Goal: Book appointment/travel/reservation

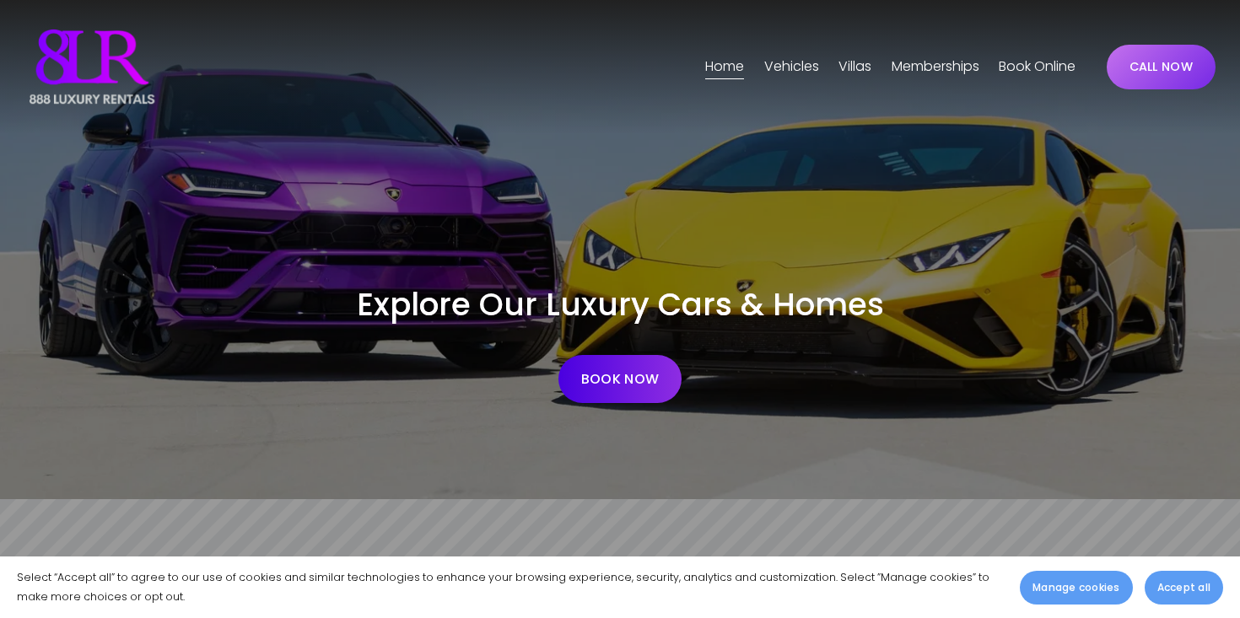
click at [0, 0] on span "[GEOGRAPHIC_DATA]" at bounding box center [0, 0] width 0 height 0
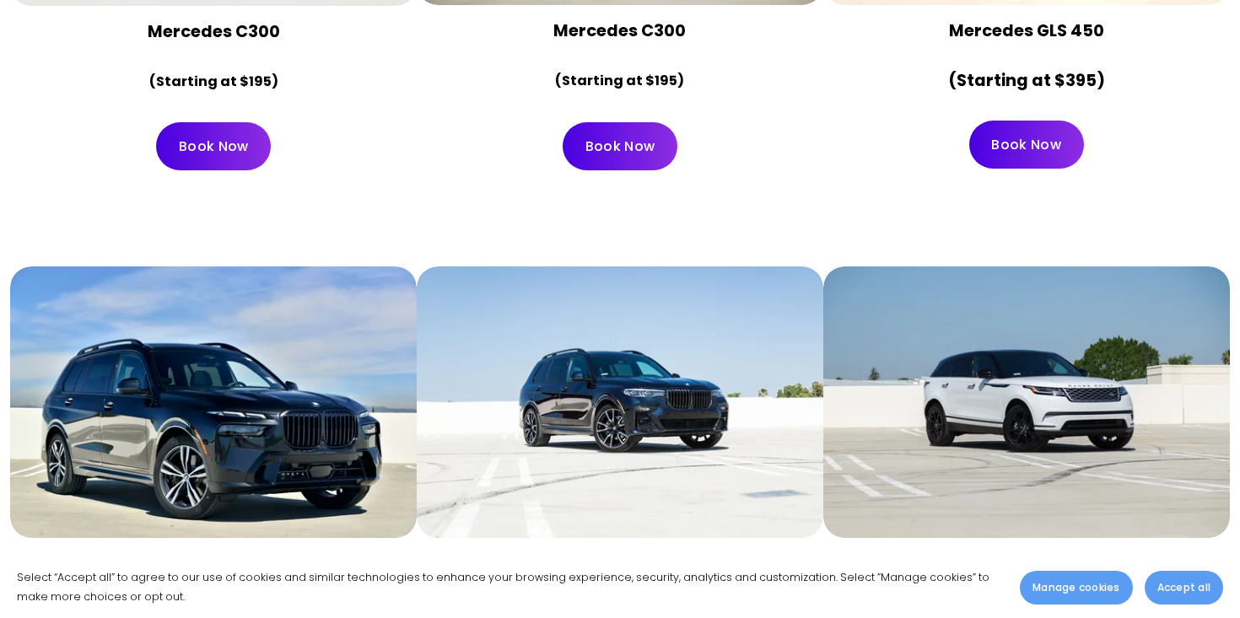
scroll to position [7845, 0]
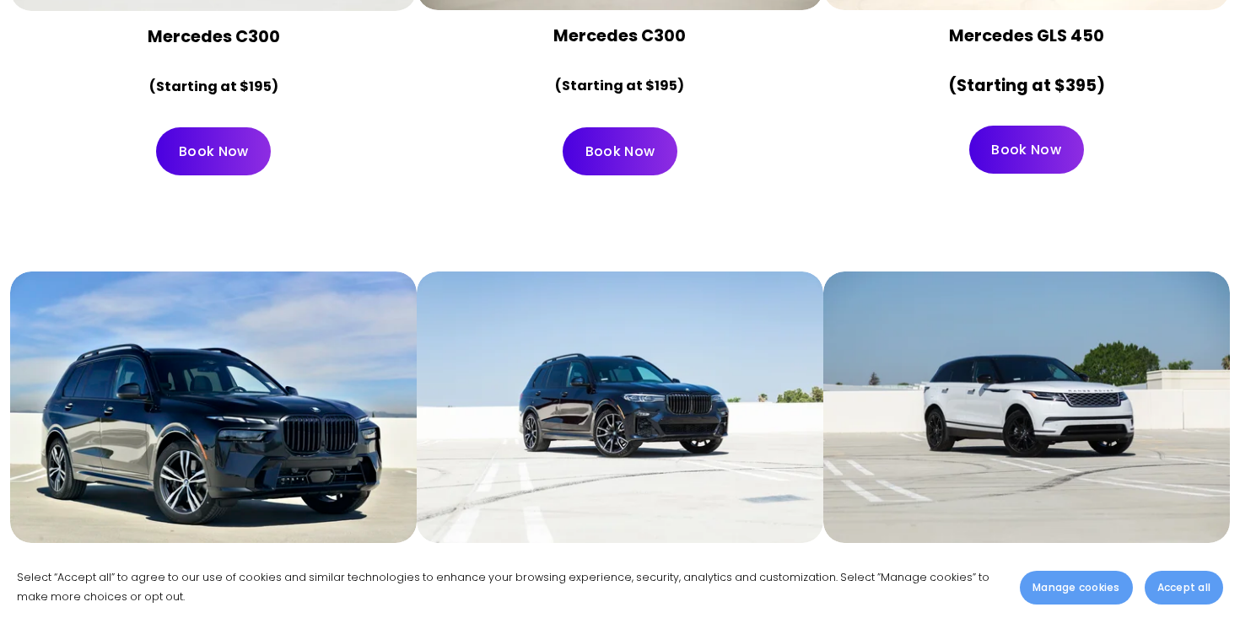
click at [637, 370] on div at bounding box center [620, 407] width 407 height 271
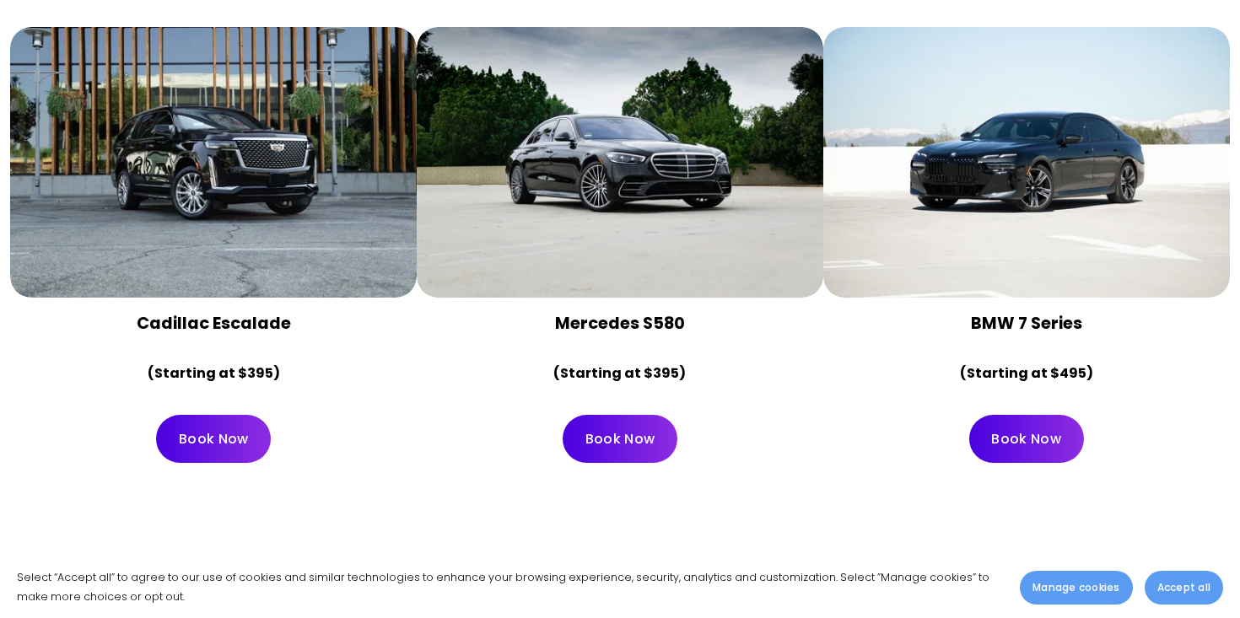
scroll to position [6938, 0]
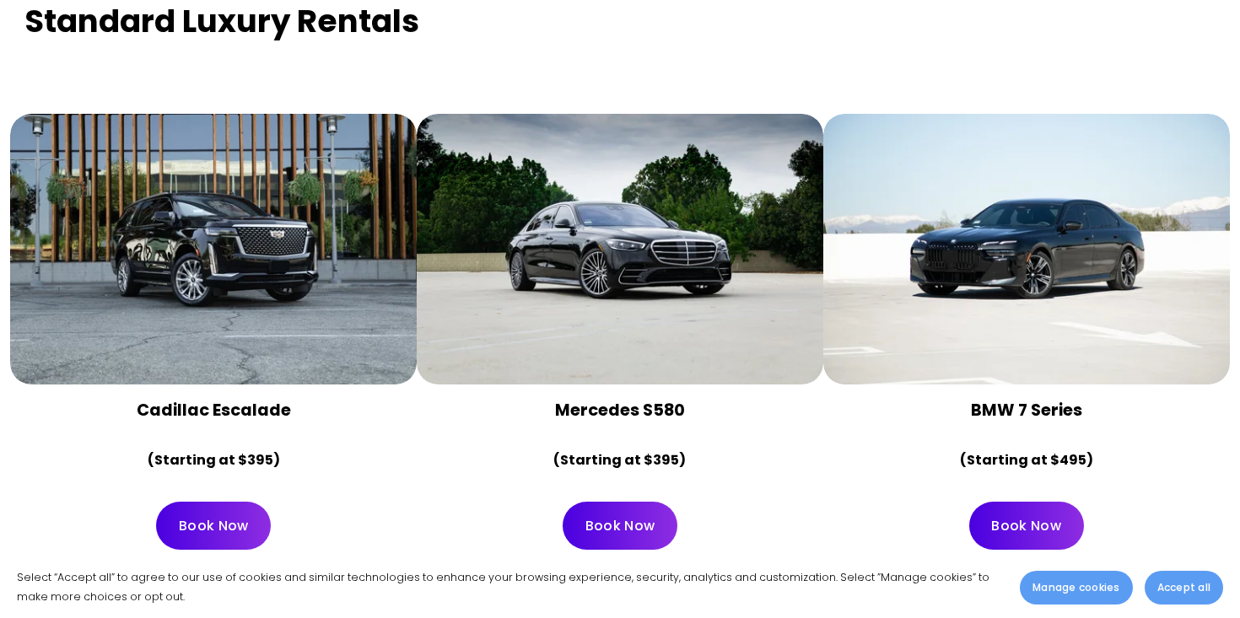
click at [643, 280] on div at bounding box center [620, 249] width 407 height 271
click at [629, 502] on link "Book Now" at bounding box center [620, 526] width 115 height 48
